Goal: Task Accomplishment & Management: Complete application form

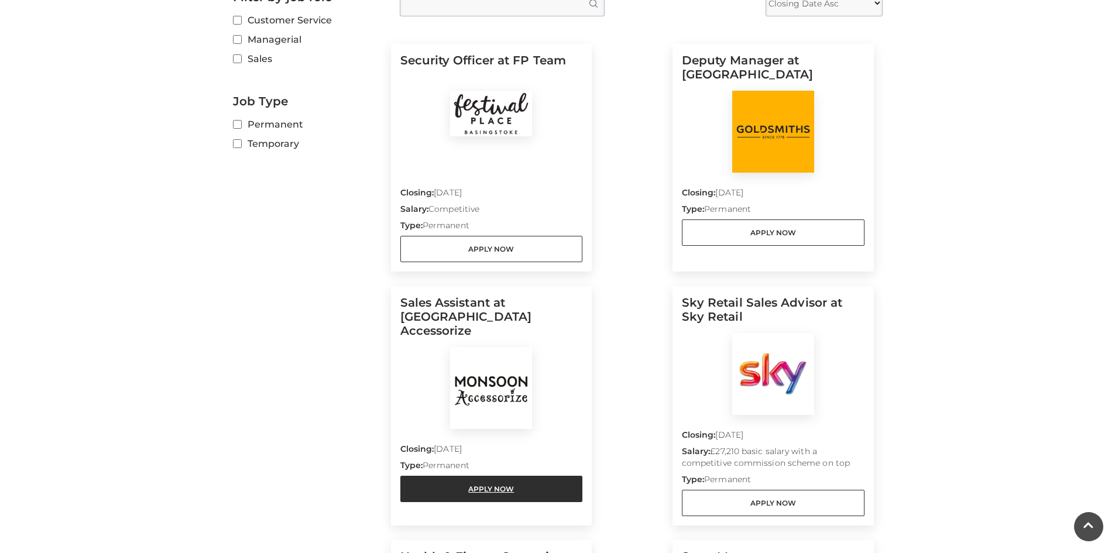
scroll to position [351, 0]
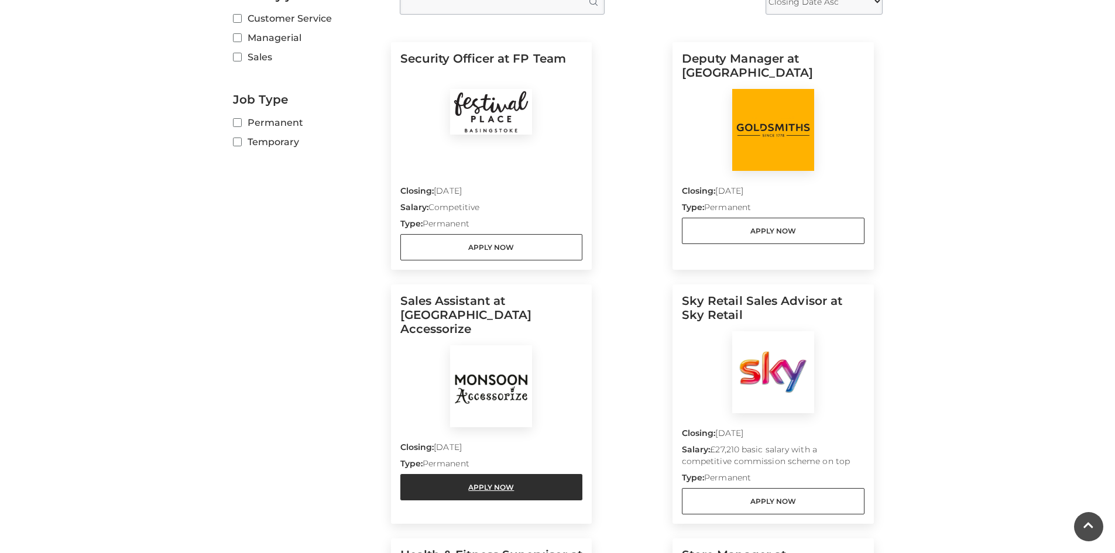
click at [538, 475] on link "Apply Now" at bounding box center [491, 487] width 183 height 26
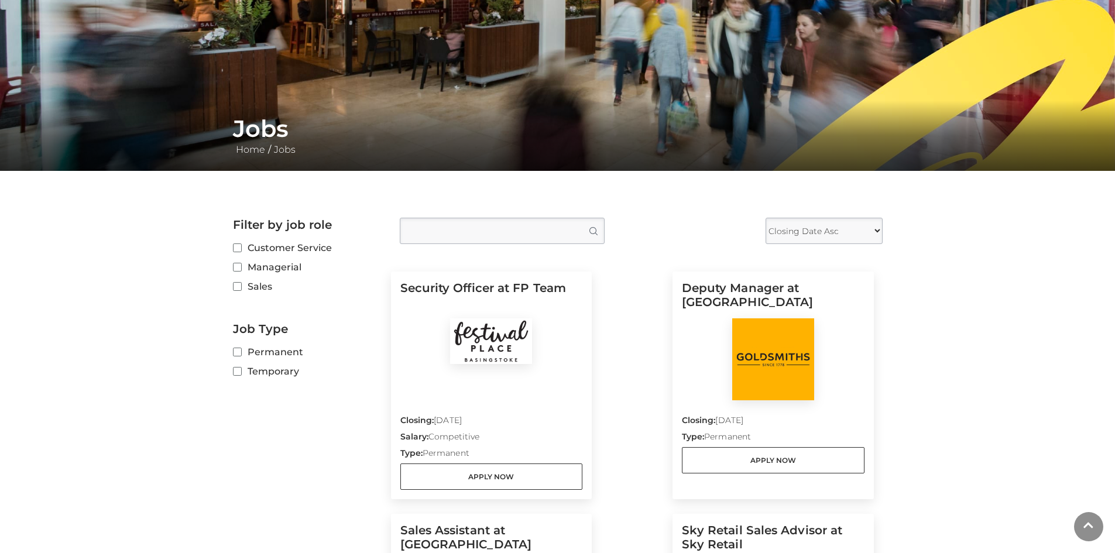
scroll to position [0, 0]
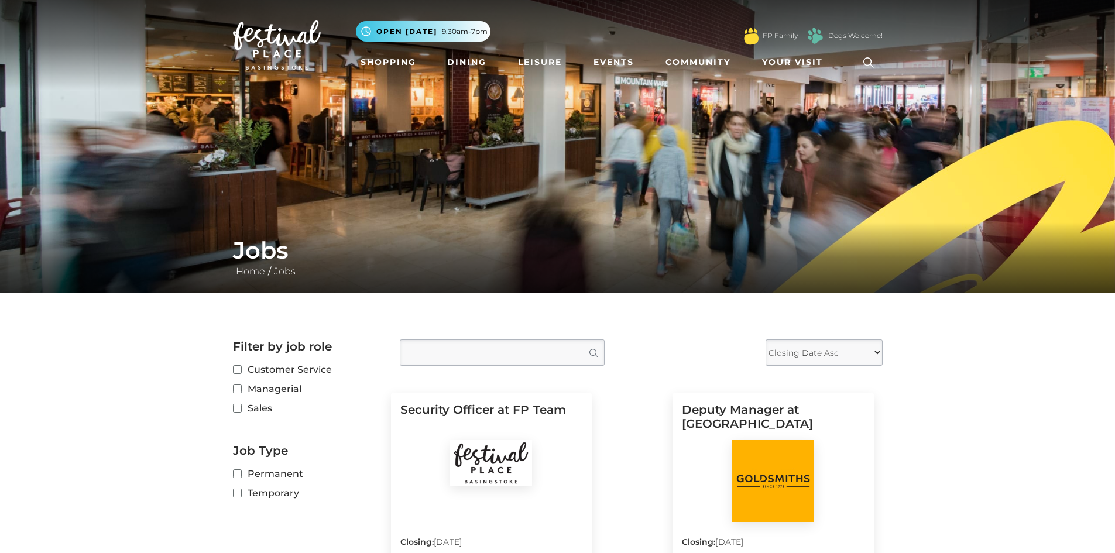
click at [871, 361] on select "Closing Date Asc Closing Date Desc" at bounding box center [823, 352] width 117 height 26
select select "DESC"
click at [765, 339] on select "Closing Date Asc Closing Date Desc" at bounding box center [823, 352] width 117 height 26
click at [274, 486] on fieldset "Permanent Temporary" at bounding box center [307, 485] width 149 height 39
click at [273, 487] on label "Temporary" at bounding box center [307, 493] width 149 height 15
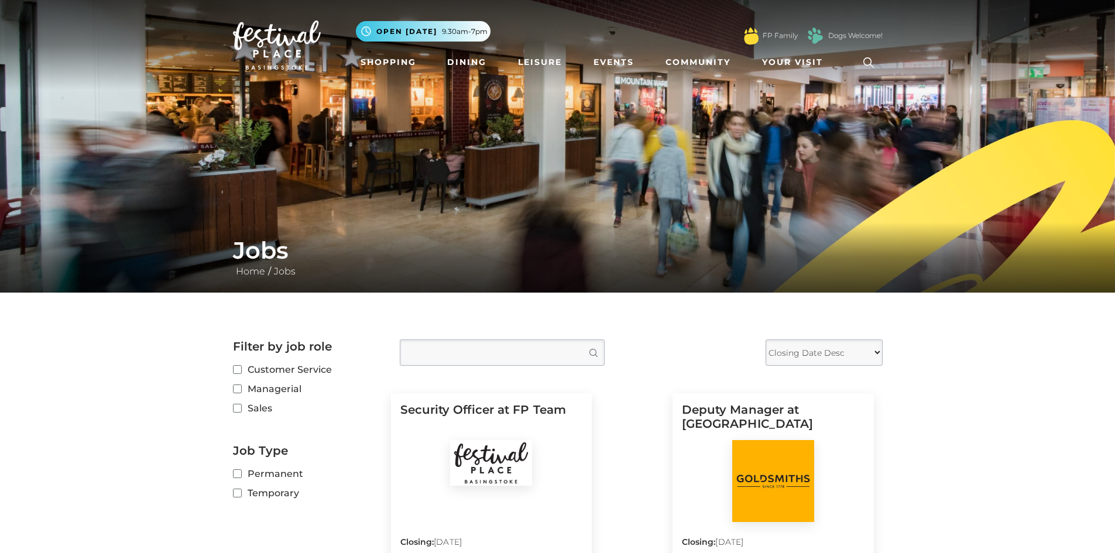
click at [240, 490] on input "Temporary" at bounding box center [237, 494] width 8 height 8
checkbox input "true"
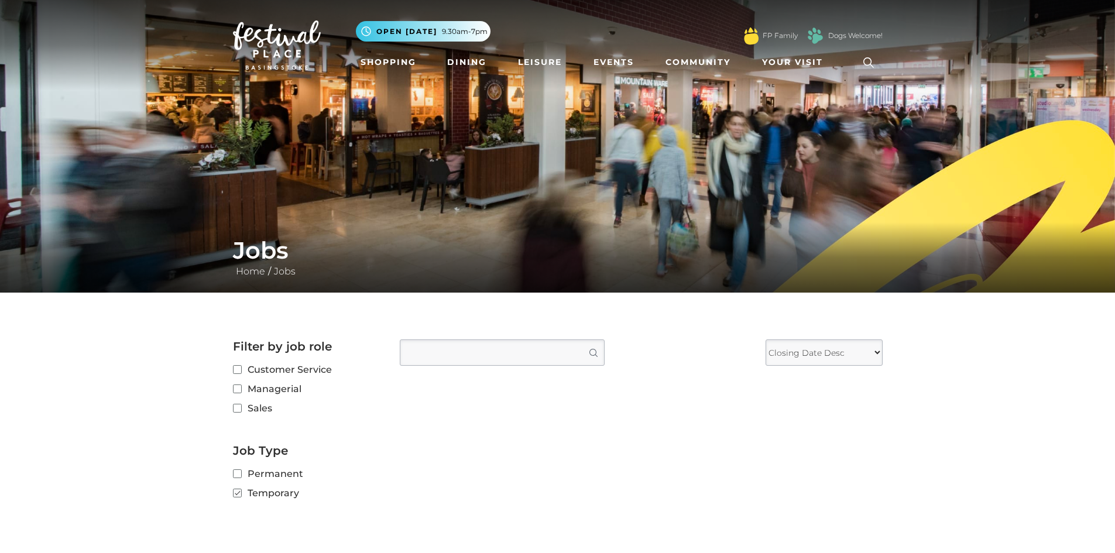
click at [370, 236] on div "Jobs Home / Jobs" at bounding box center [557, 257] width 1115 height 70
click at [239, 256] on h1 "Jobs" at bounding box center [557, 250] width 649 height 28
click at [598, 352] on button "Search" at bounding box center [592, 352] width 23 height 25
click at [840, 349] on select "Closing Date Asc Closing Date Desc" at bounding box center [823, 352] width 117 height 26
select select "ASC"
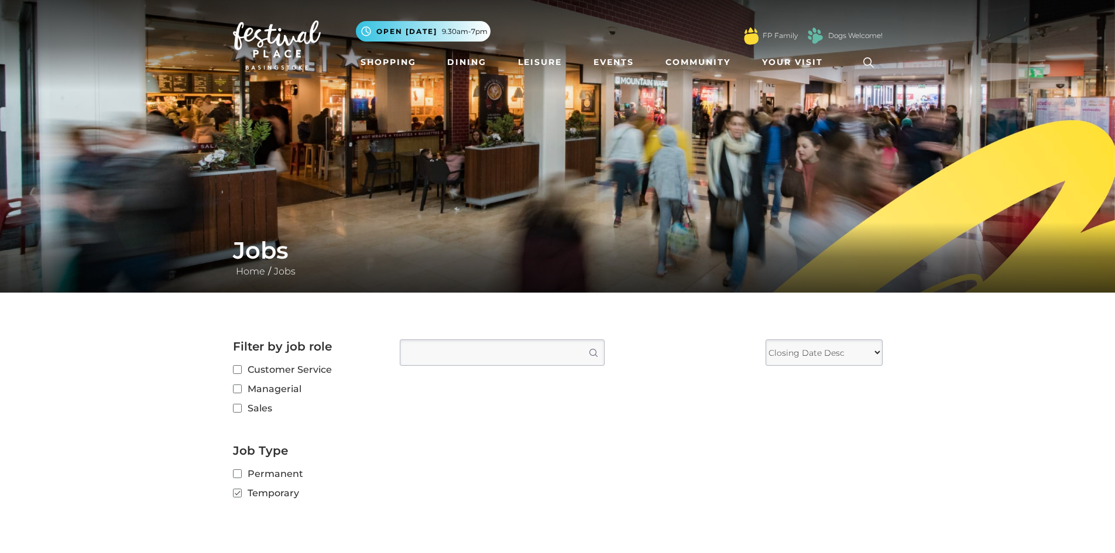
click at [765, 339] on select "Closing Date Asc Closing Date Desc" at bounding box center [823, 352] width 117 height 26
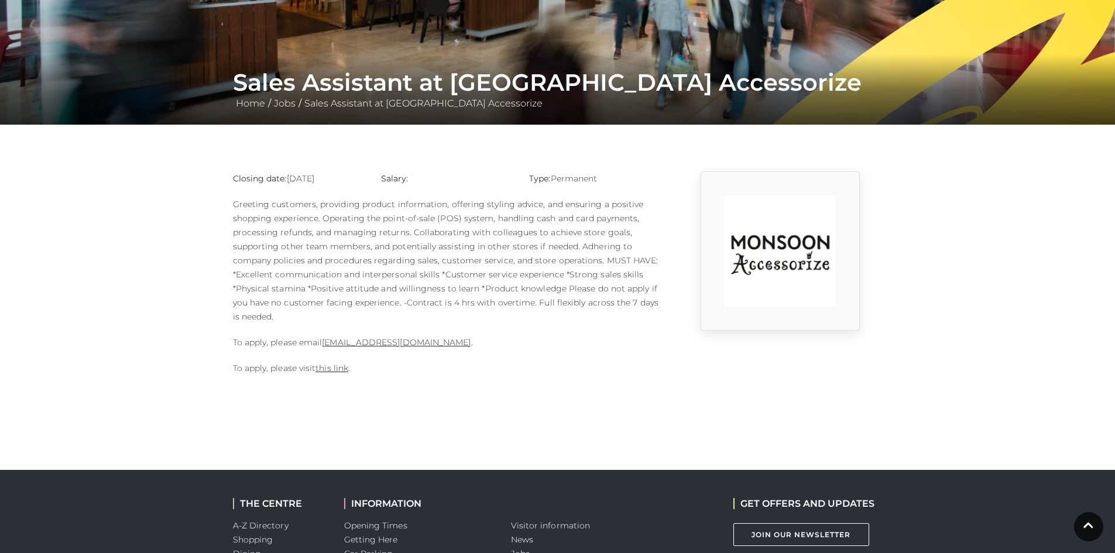
scroll to position [176, 0]
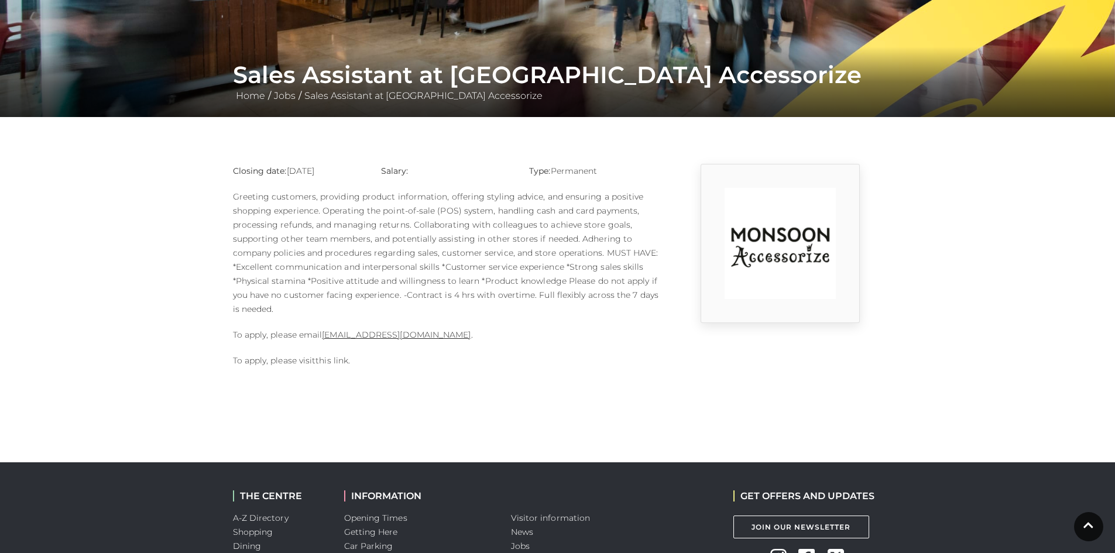
click at [335, 358] on link "this link" at bounding box center [331, 360] width 33 height 11
click at [341, 360] on link "this link" at bounding box center [331, 360] width 33 height 11
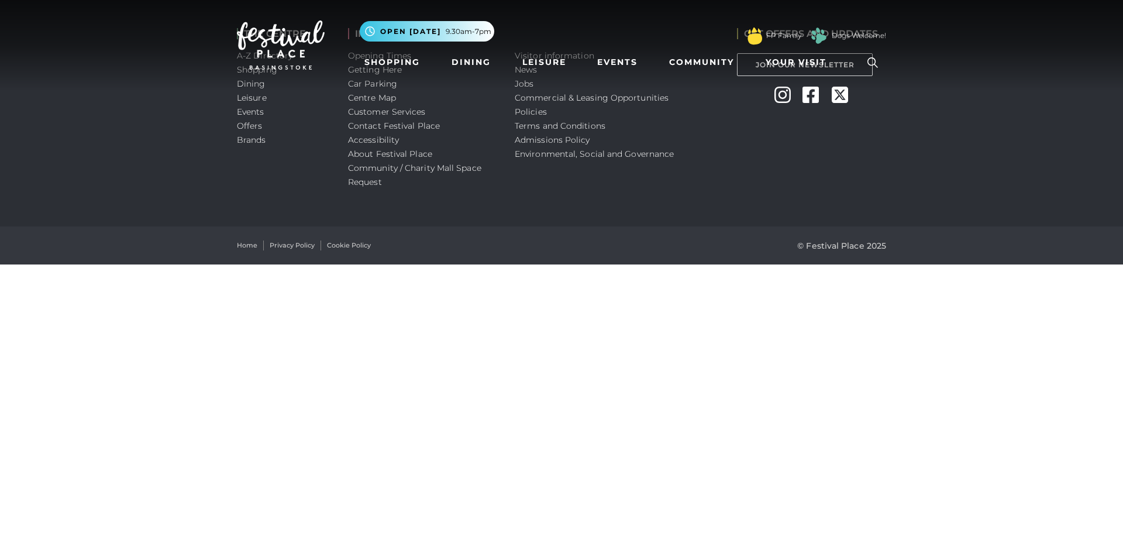
drag, startPoint x: 458, startPoint y: 232, endPoint x: 486, endPoint y: 153, distance: 83.8
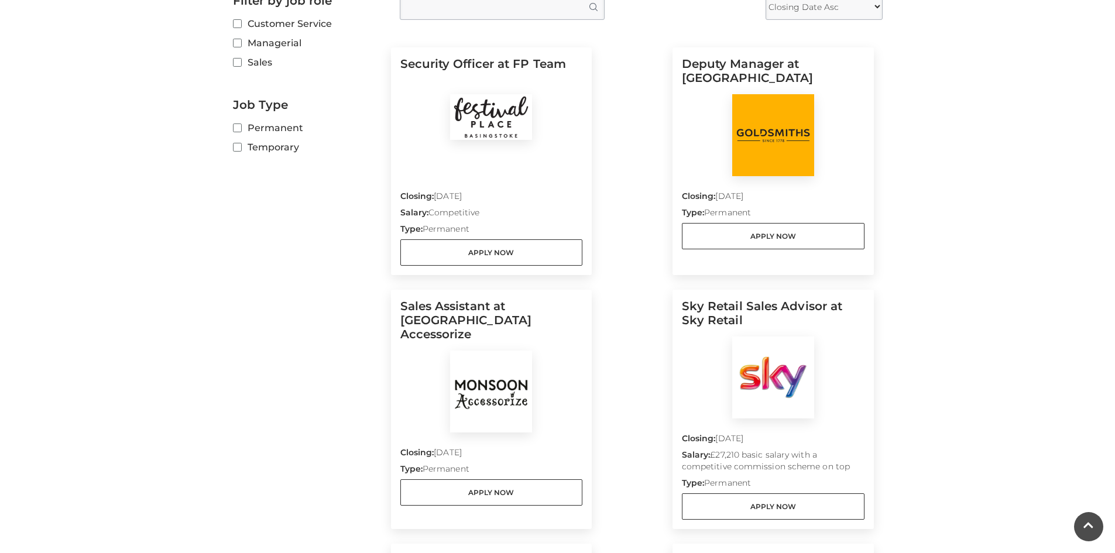
scroll to position [351, 0]
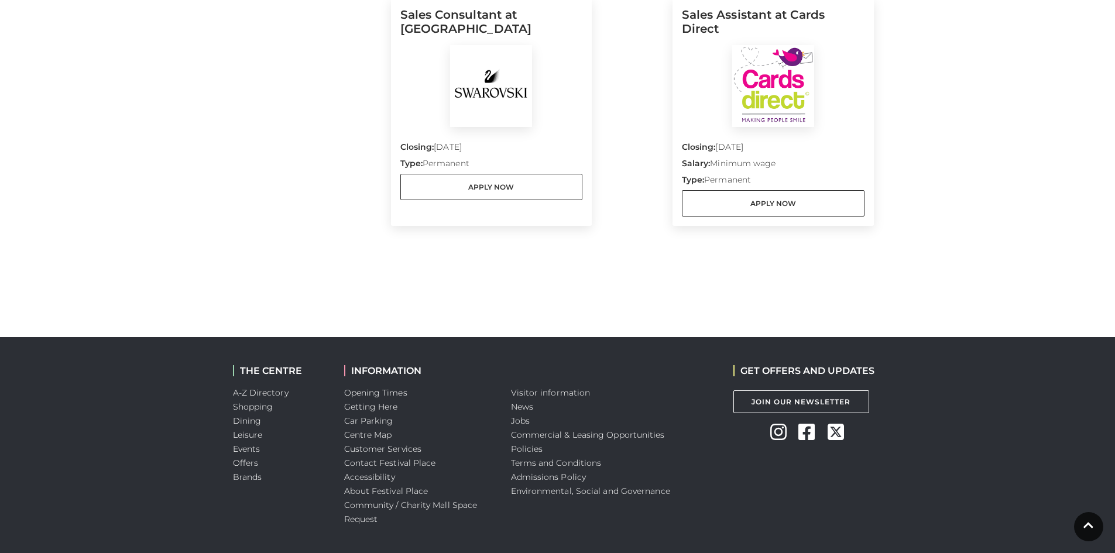
scroll to position [1404, 0]
